Goal: Task Accomplishment & Management: Complete application form

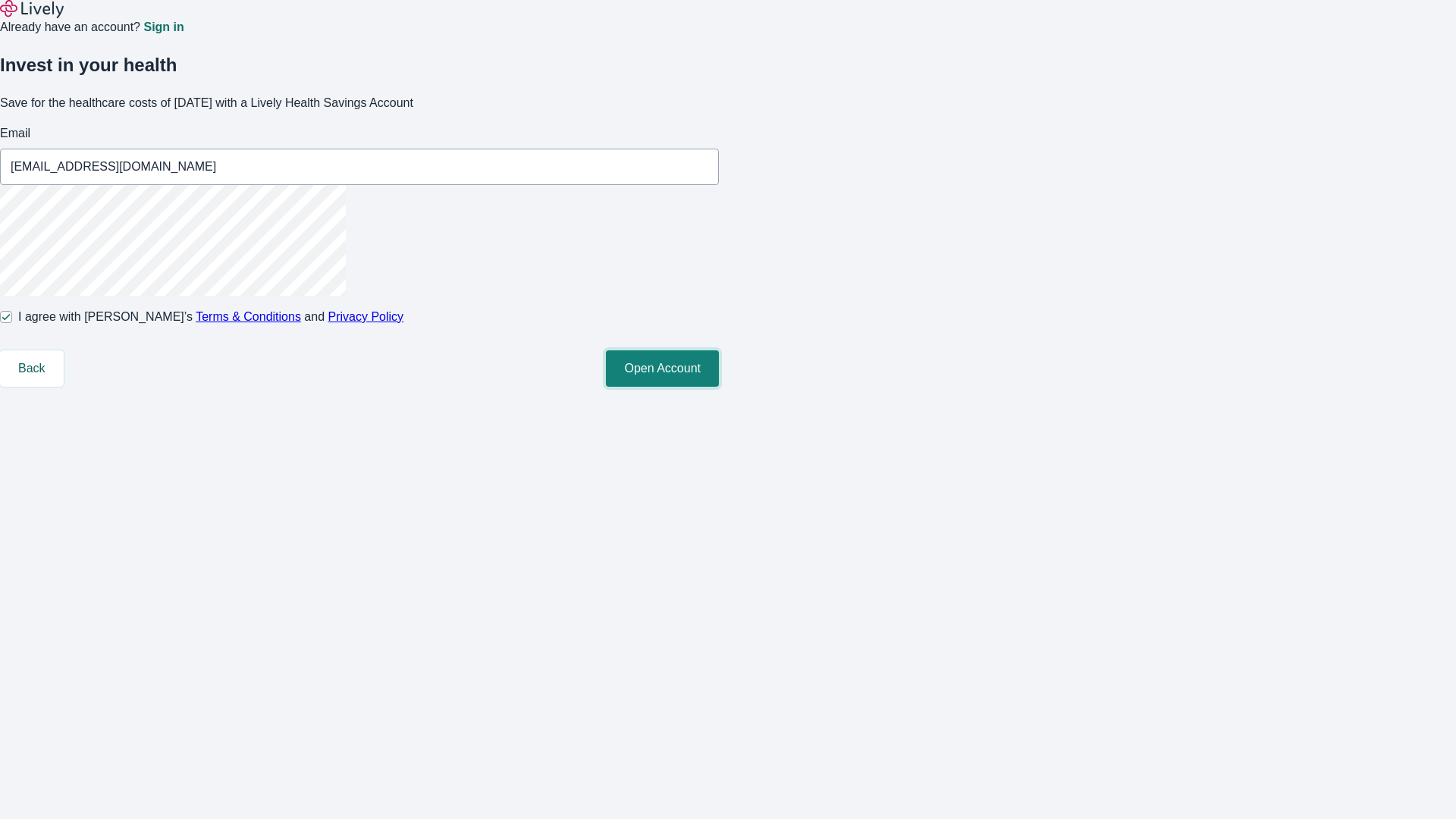
click at [719, 387] on button "Open Account" at bounding box center [662, 368] width 113 height 37
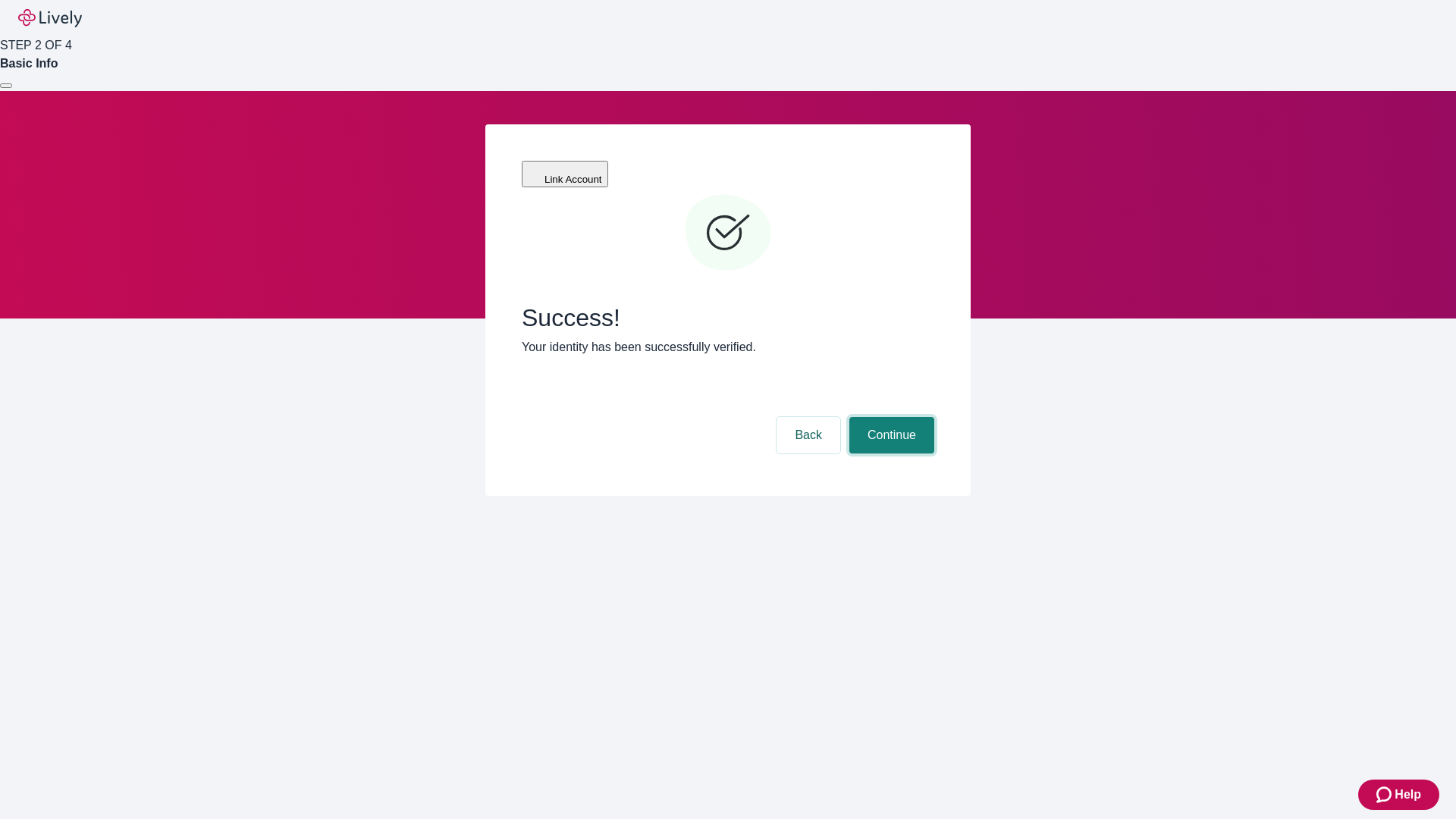
click at [890, 417] on button "Continue" at bounding box center [891, 435] width 85 height 37
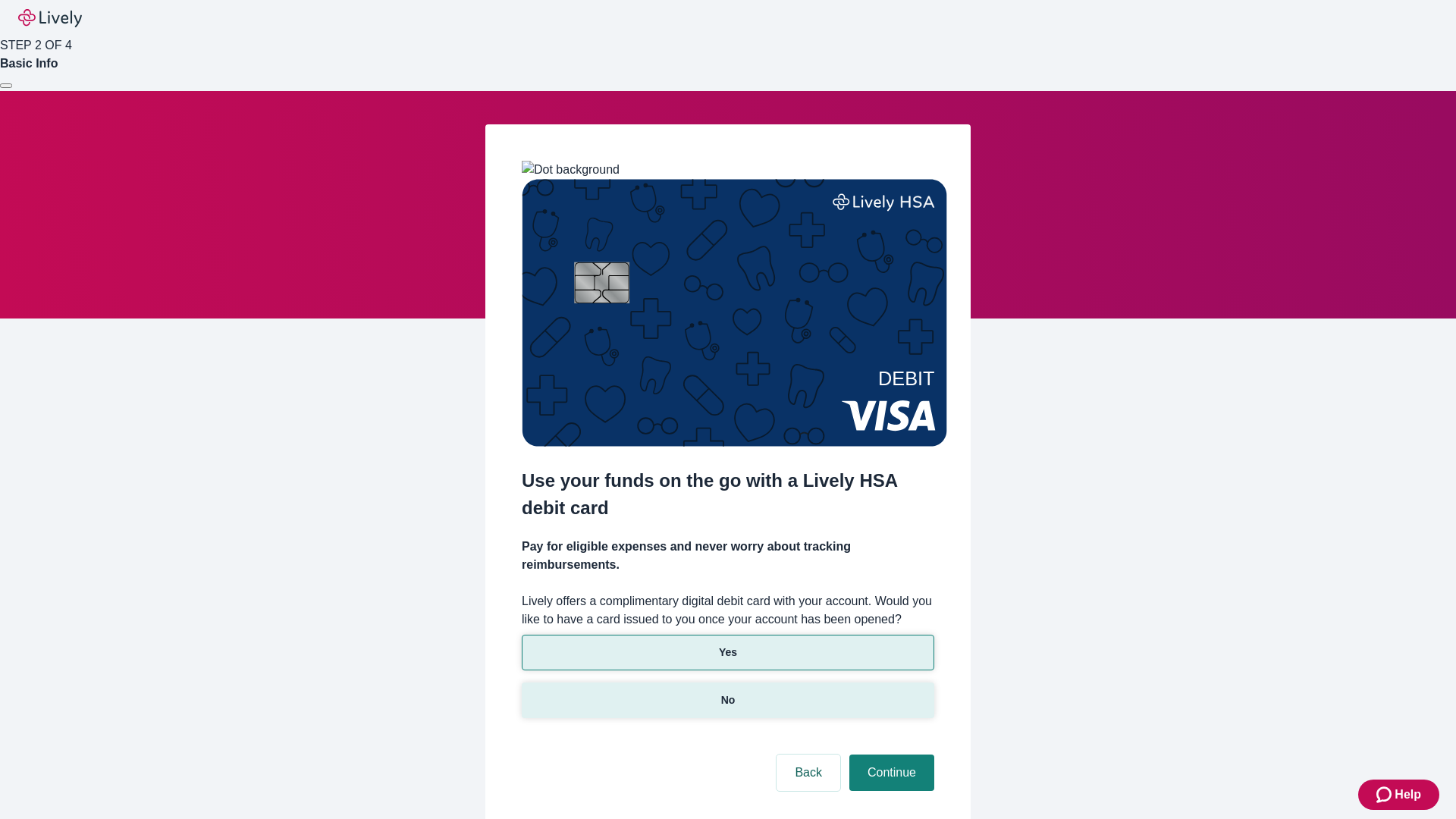
click at [727, 692] on p "No" at bounding box center [729, 700] width 14 height 16
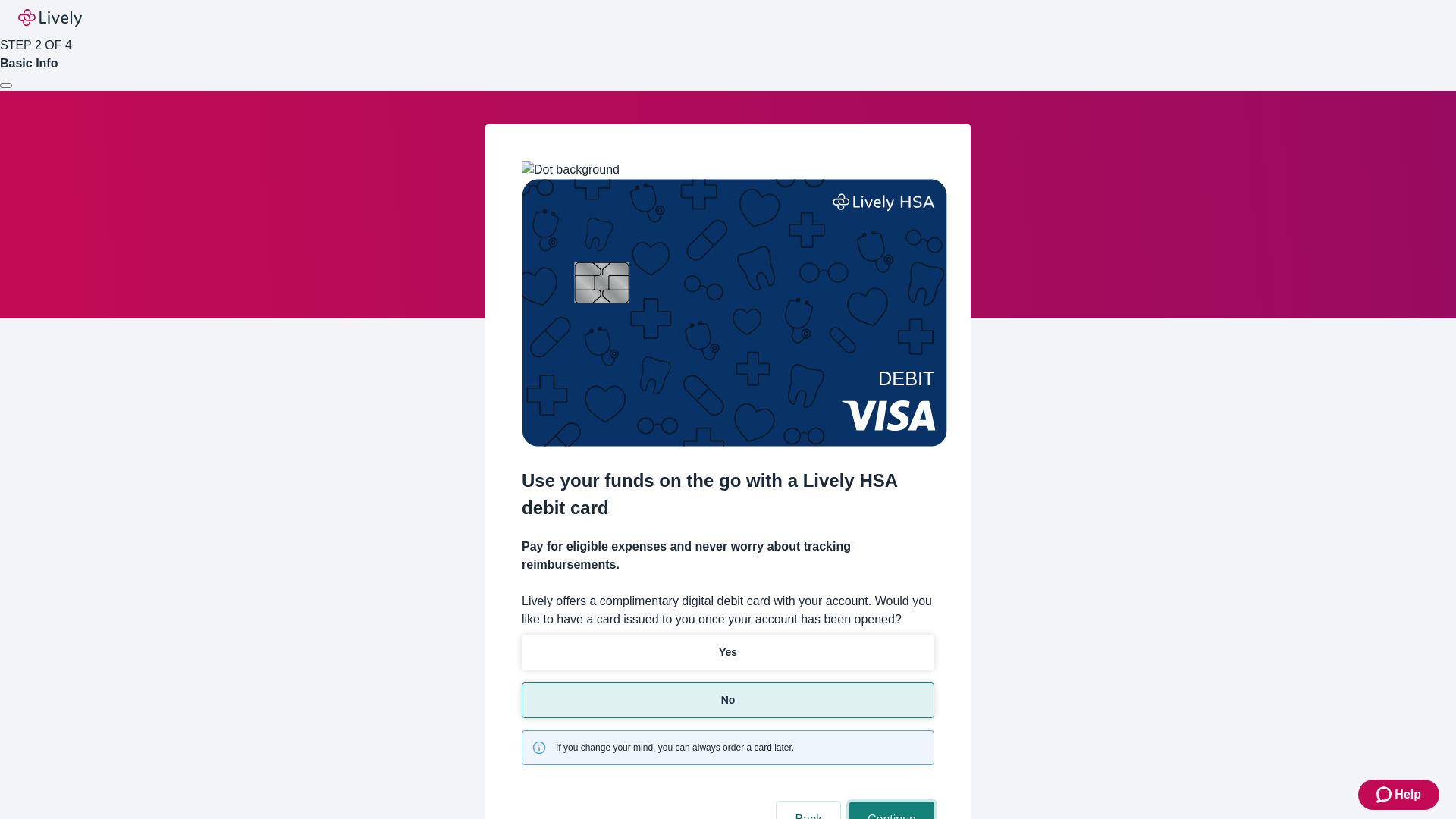
click at [890, 802] on button "Continue" at bounding box center [891, 820] width 85 height 37
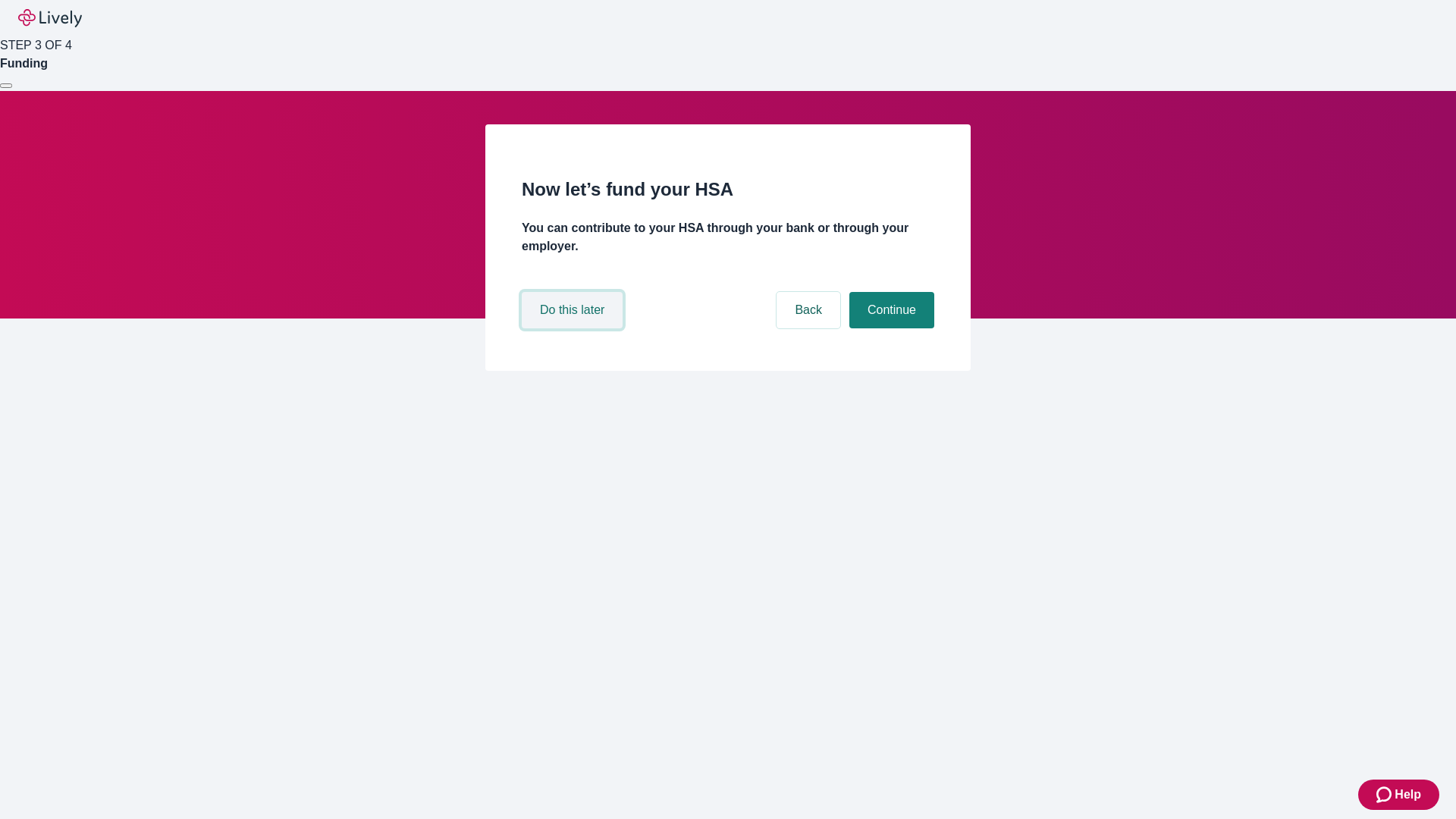
click at [574, 329] on button "Do this later" at bounding box center [572, 310] width 101 height 37
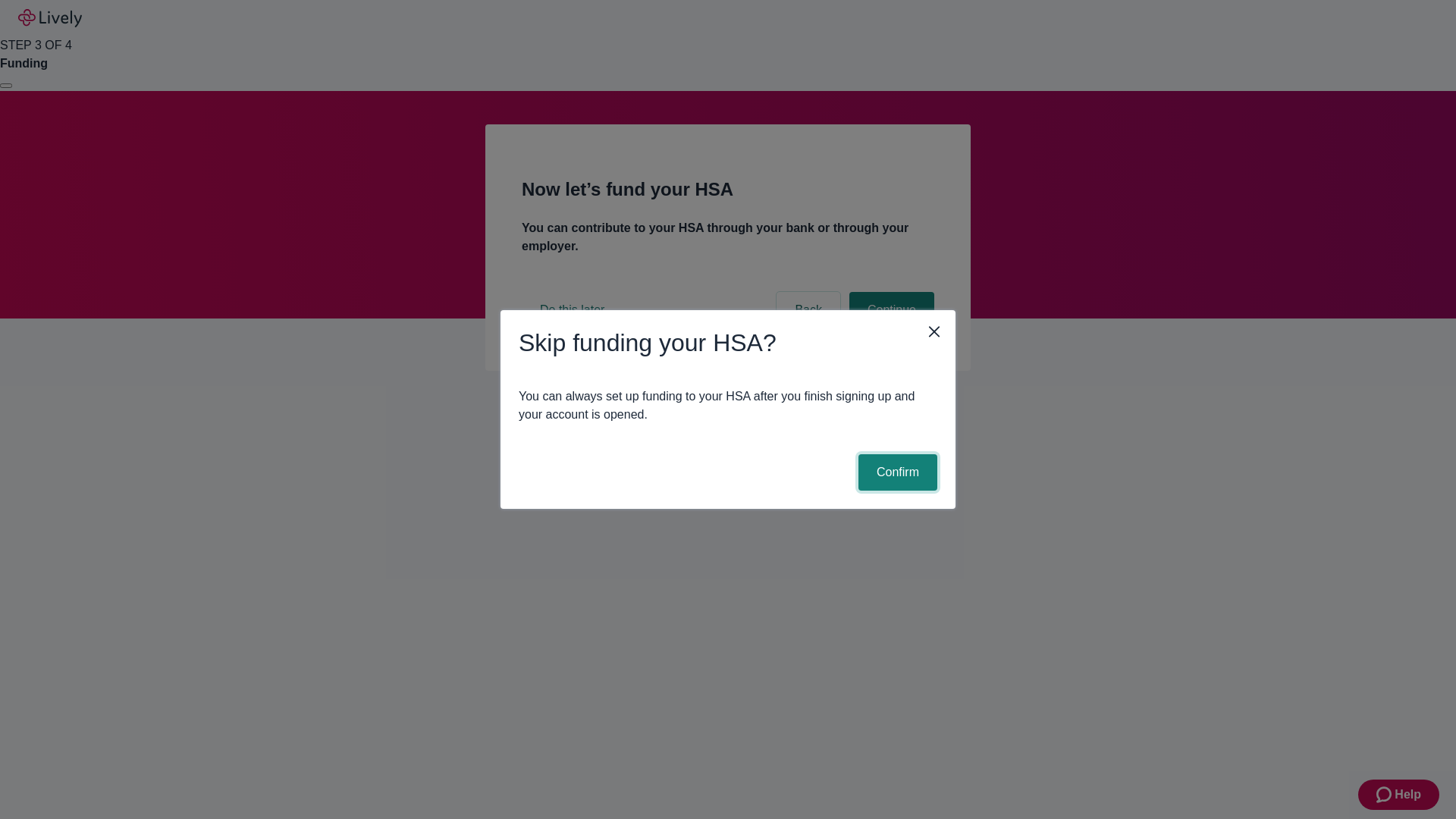
click at [896, 472] on button "Confirm" at bounding box center [898, 472] width 79 height 37
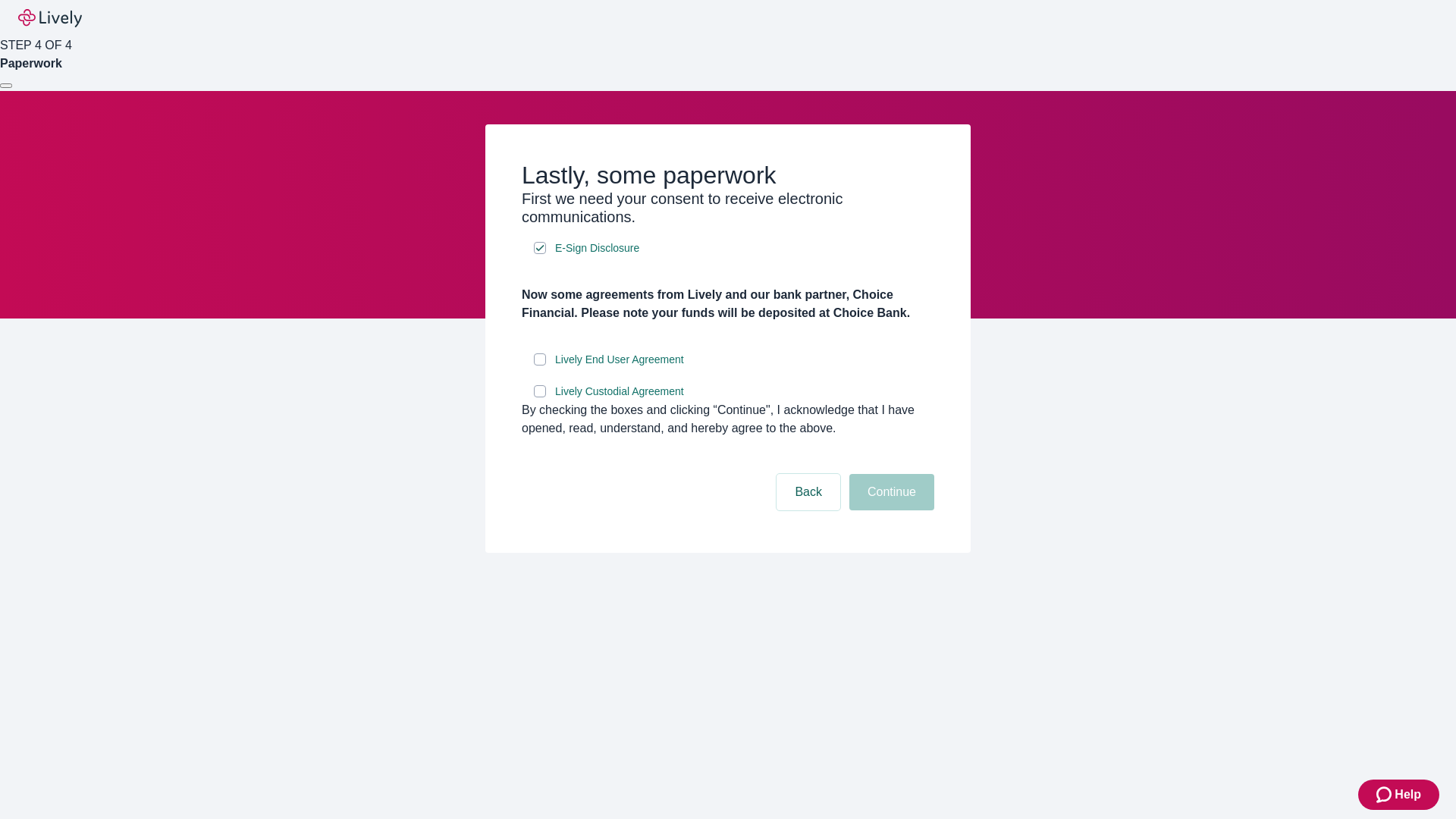
click at [540, 365] on input "Lively End User Agreement" at bounding box center [540, 360] width 13 height 13
checkbox input "true"
click at [540, 397] on input "Lively Custodial Agreement" at bounding box center [540, 391] width 13 height 13
checkbox input "true"
click at [890, 510] on button "Continue" at bounding box center [891, 492] width 85 height 37
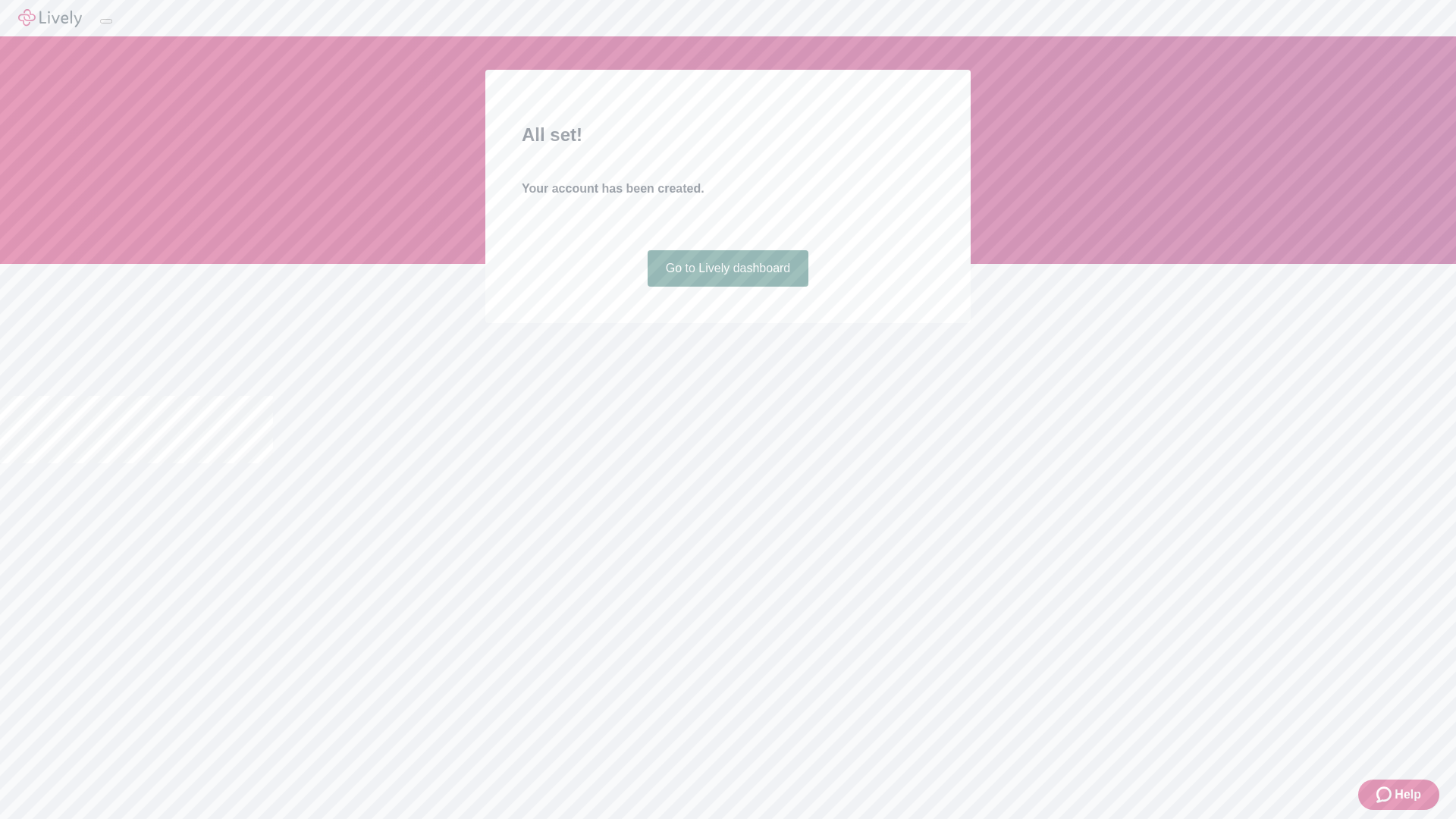
click at [727, 287] on link "Go to Lively dashboard" at bounding box center [728, 268] width 162 height 37
